Goal: Information Seeking & Learning: Learn about a topic

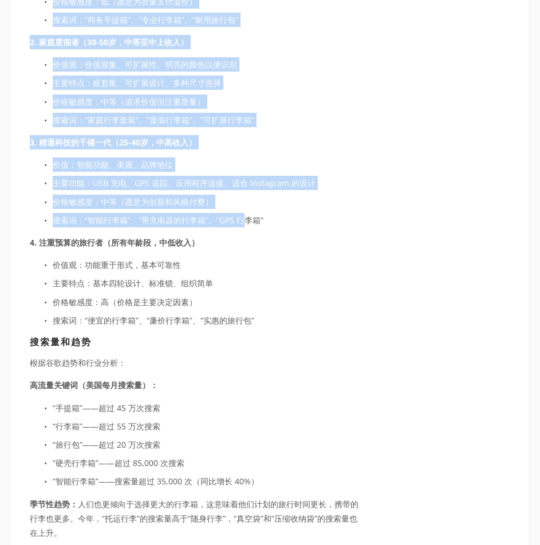
scroll to position [2060, 0]
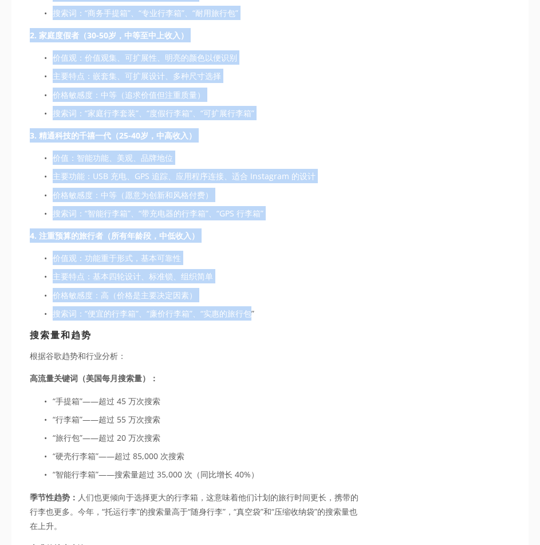
drag, startPoint x: 29, startPoint y: 68, endPoint x: 248, endPoint y: 297, distance: 317.3
click at [248, 297] on div "3.买家需求和关键词趋势分析 主要买家角色 1. 经常出差的商务人士（35-55岁，高收入） 价值：耐用、专业外观、智能功能 主要特点：TSA 锁、笔记本电脑…" at bounding box center [197, 453] width 354 height 1157
copy div "主要买家角色 1. 经常出差的商务人士（35-55岁，高收入） 价值：耐用、专业外观、智能功能 主要特点：TSA 锁、笔记本电脑隔层、四轮旋转器 价格敏感度：…"
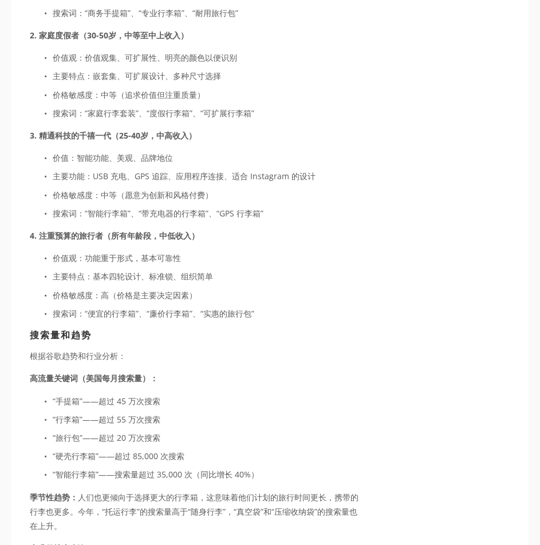
click at [435, 276] on main "阿诺詹·阿贝尔 2025年9月8日 行李箱已结：为什么75亿美元的行李箱市场是你的下一个大动作 阿诺詹·阿贝尔 2025年9月8日 执行销售人员研究总结 市场…" at bounding box center [269, 20] width 517 height 3974
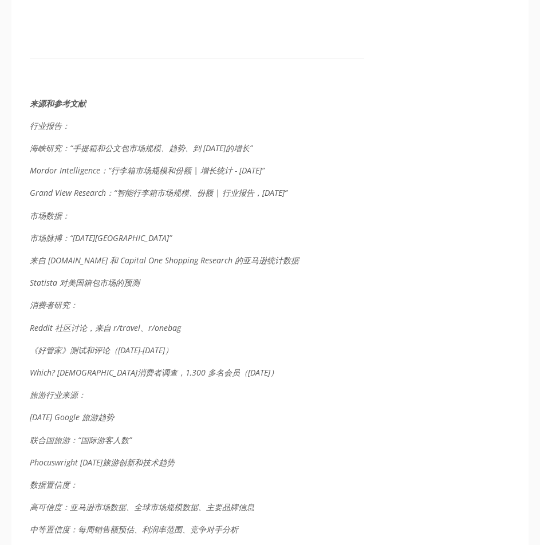
scroll to position [3262, 0]
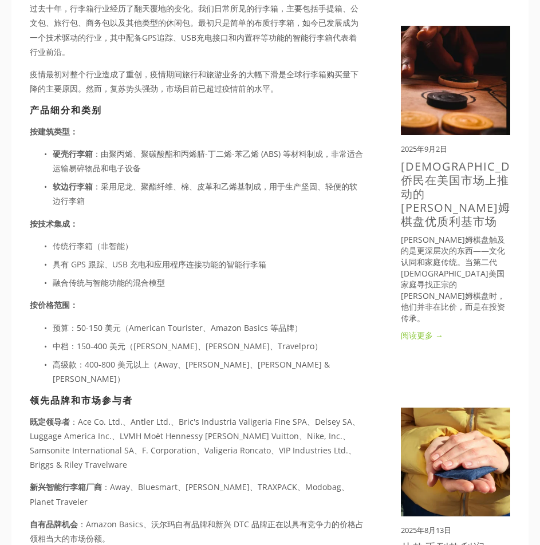
scroll to position [572, 0]
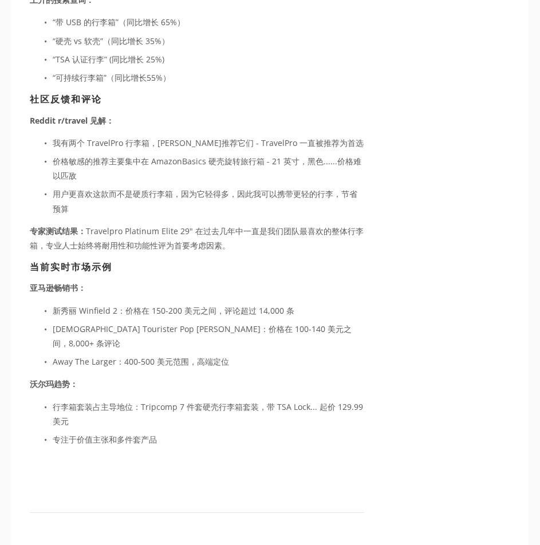
scroll to position [2632, 0]
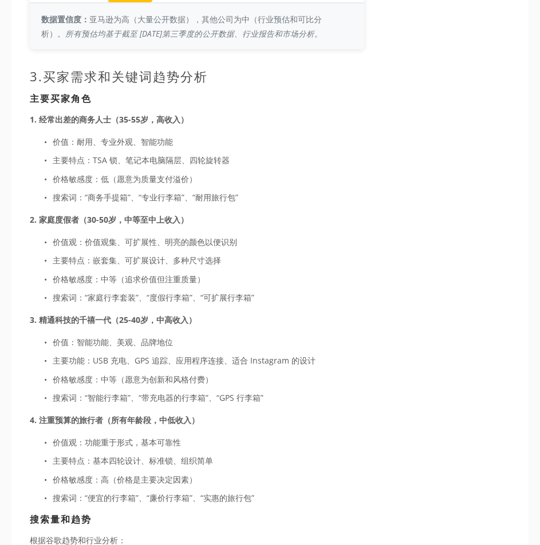
scroll to position [1774, 0]
